Goal: Task Accomplishment & Management: Use online tool/utility

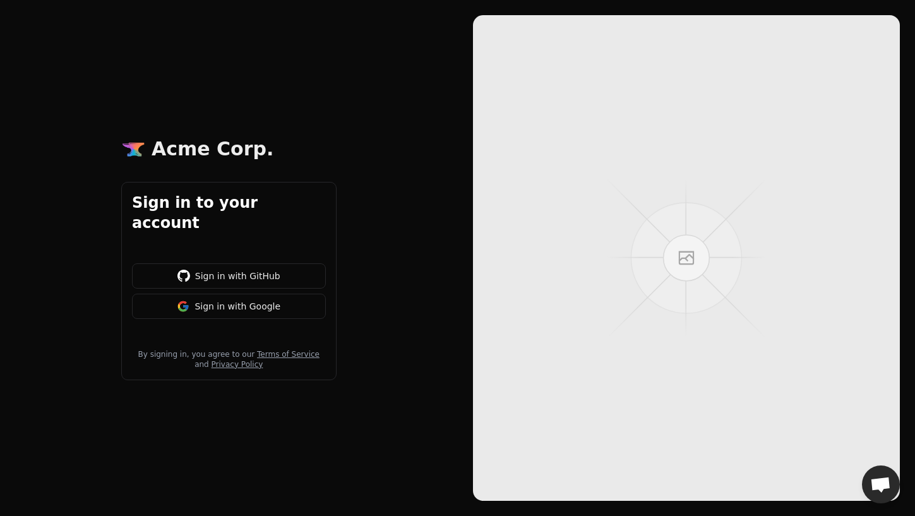
click at [220, 297] on button "Sign in with Google" at bounding box center [229, 306] width 194 height 25
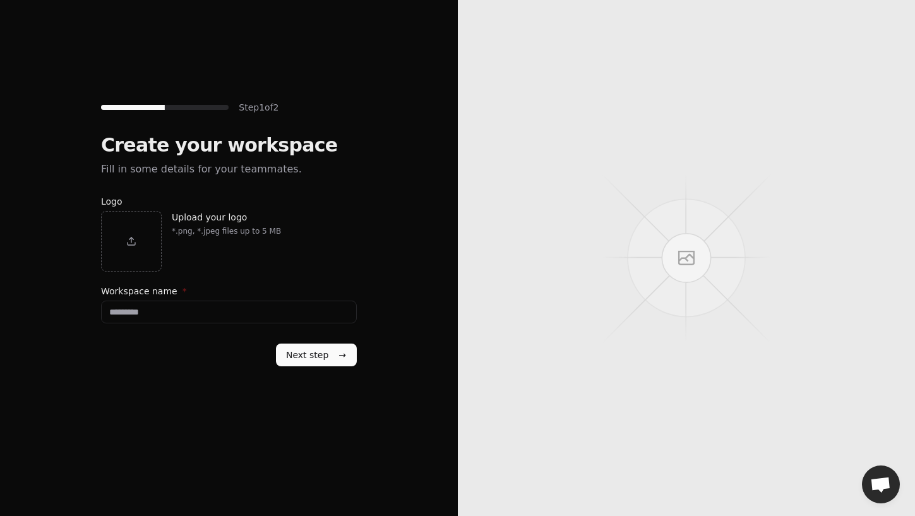
click at [259, 318] on input "Workspace name *" at bounding box center [229, 311] width 256 height 23
type input "********"
click at [324, 354] on button "Next step →" at bounding box center [316, 354] width 81 height 23
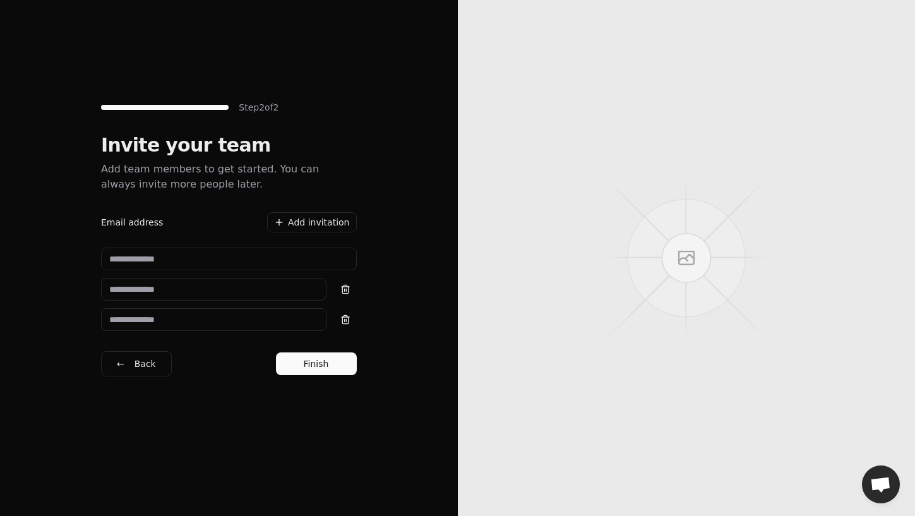
click at [288, 377] on div "Invite your team Add team members to get started. You can always invite more pe…" at bounding box center [229, 260] width 256 height 253
click at [295, 362] on button "Finish" at bounding box center [316, 363] width 81 height 23
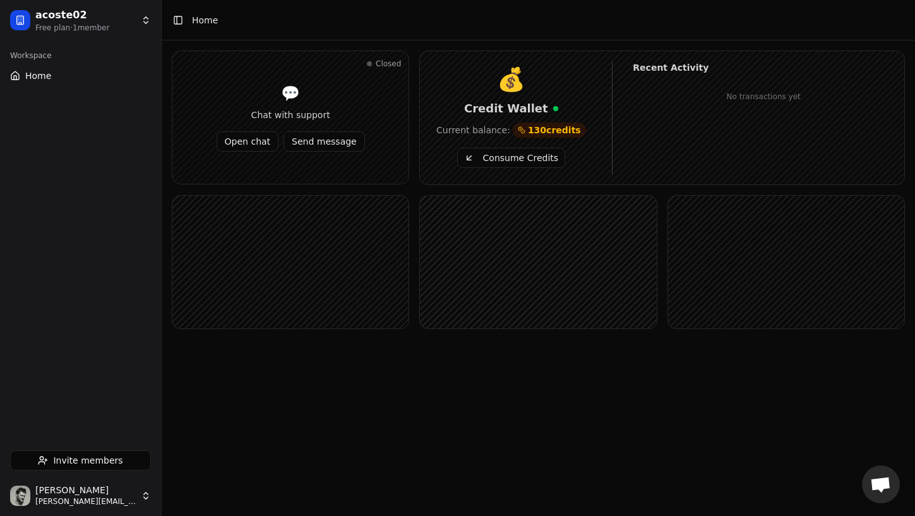
click at [529, 158] on button "Consume Credits" at bounding box center [511, 158] width 108 height 20
click at [774, 99] on div "Consumption Completed -9 [DATE] 17:00" at bounding box center [763, 92] width 261 height 22
click at [532, 164] on button "Consume Credits" at bounding box center [511, 158] width 108 height 20
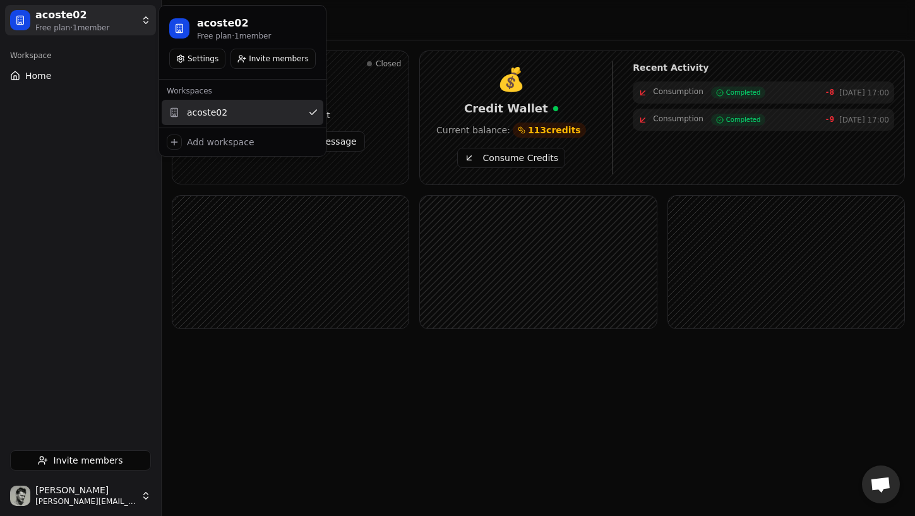
click at [130, 22] on html "acoste02 Free plan · 1 member Workspace Home Invite members [PERSON_NAME] [PERS…" at bounding box center [457, 258] width 915 height 516
